Goal: Information Seeking & Learning: Learn about a topic

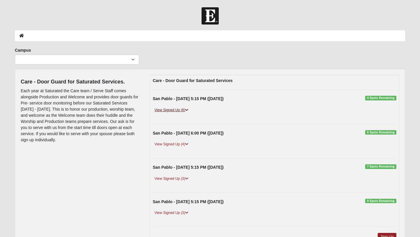
click at [183, 109] on link "View Signed Up (6)" at bounding box center [171, 110] width 37 height 6
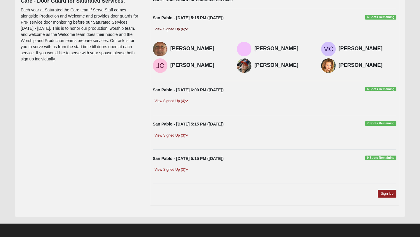
scroll to position [82, 0]
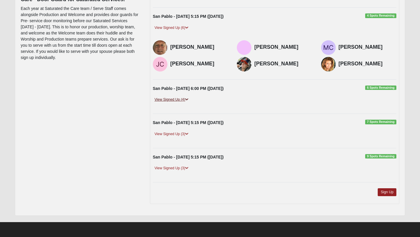
click at [183, 100] on link "View Signed Up (4)" at bounding box center [171, 100] width 37 height 6
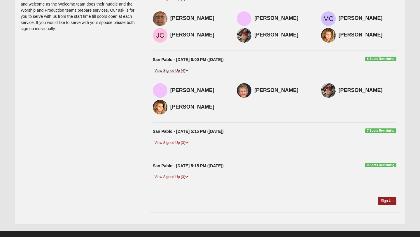
scroll to position [120, 0]
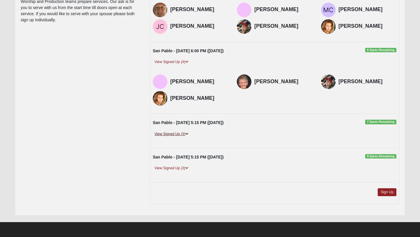
click at [186, 134] on link "View Signed Up (3)" at bounding box center [171, 134] width 37 height 6
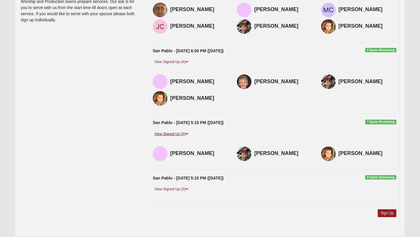
scroll to position [141, 0]
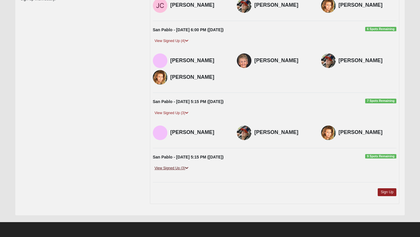
click at [181, 168] on link "View Signed Up (3)" at bounding box center [171, 168] width 37 height 6
